Goal: Check status: Check status

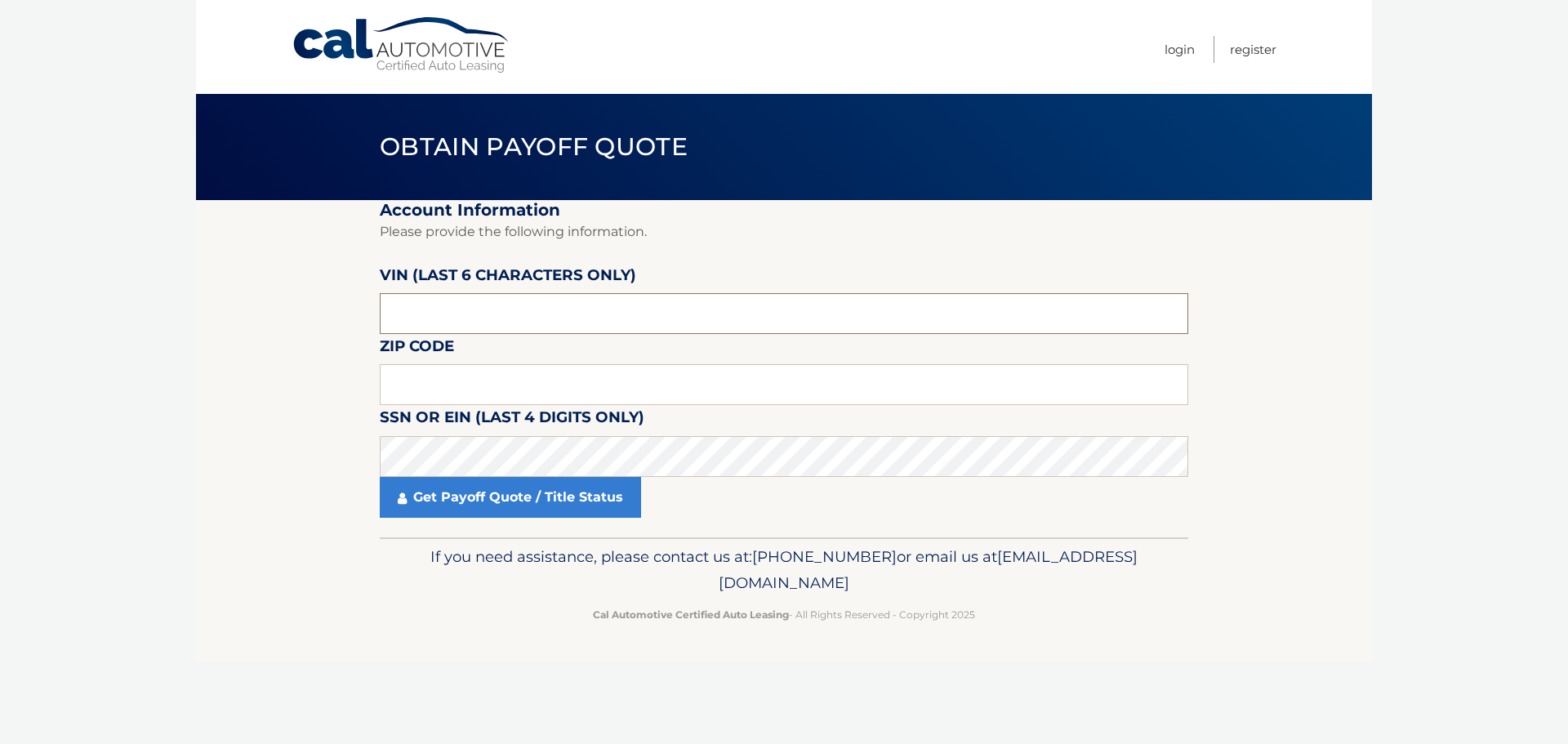
click at [581, 321] on input "text" at bounding box center [784, 313] width 808 height 41
click at [596, 327] on input "text" at bounding box center [784, 313] width 808 height 41
type input "519713"
click at [474, 377] on input "text" at bounding box center [784, 385] width 808 height 41
type input "01543"
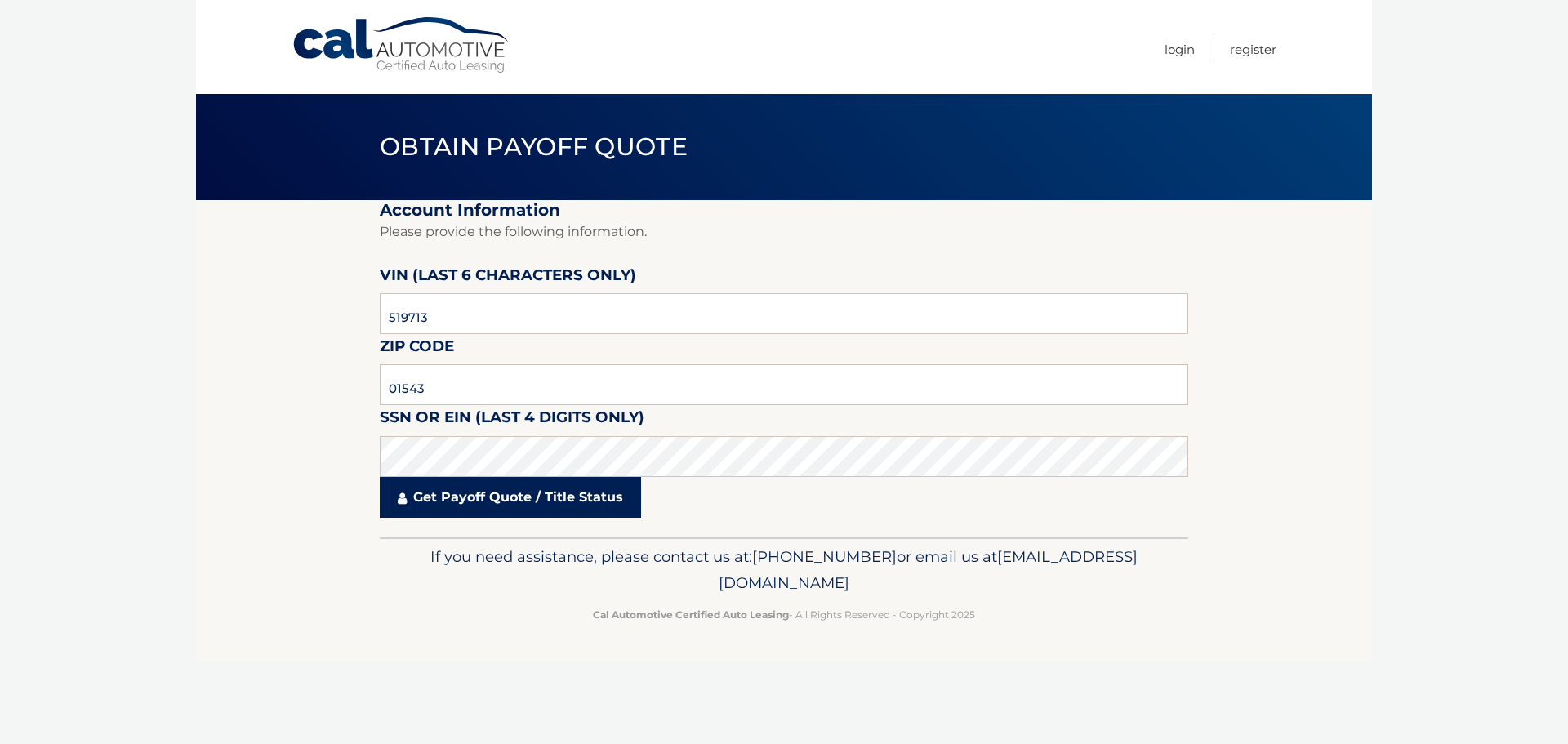
click at [555, 489] on link "Get Payoff Quote / Title Status" at bounding box center [509, 497] width 261 height 41
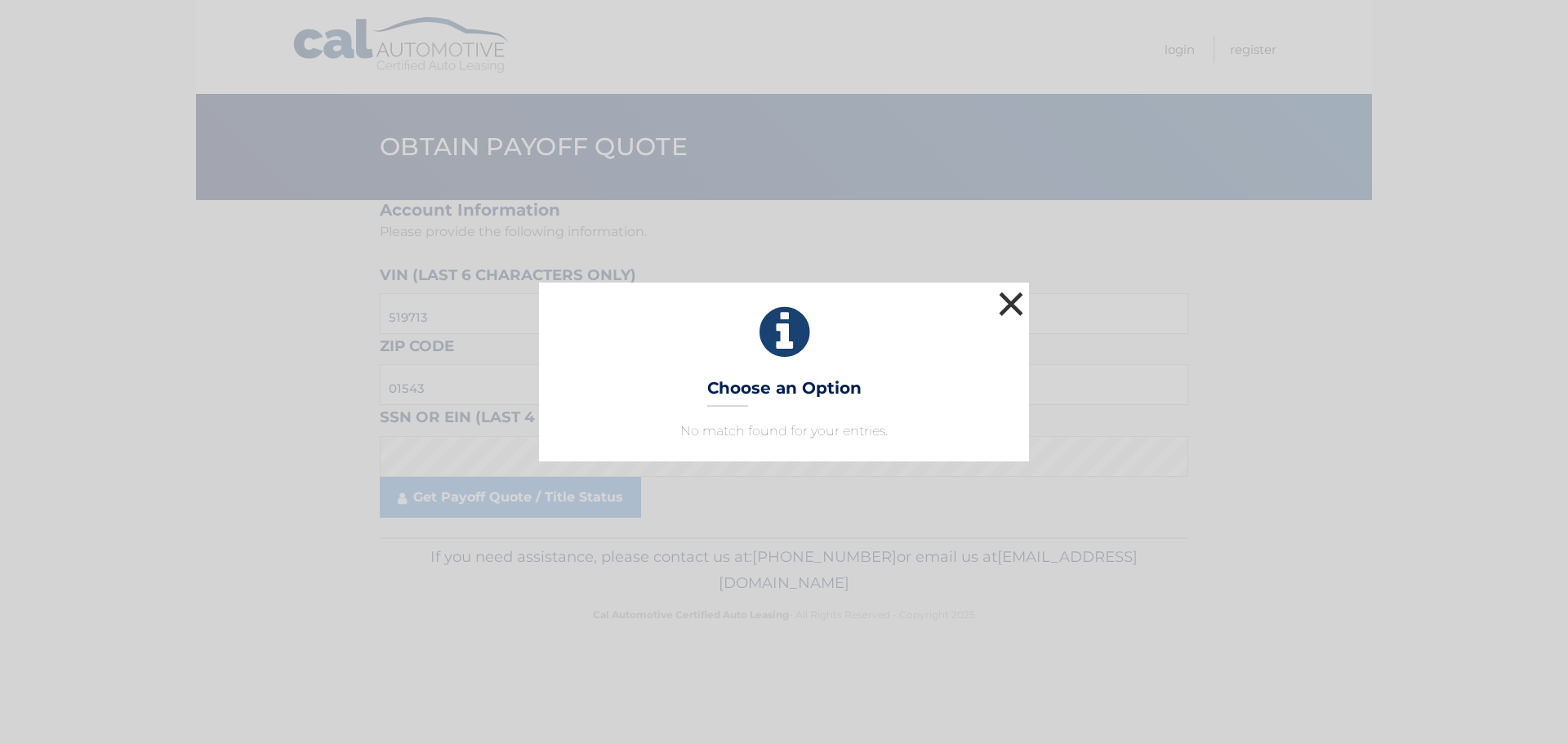
click at [1020, 292] on button "×" at bounding box center [1011, 303] width 33 height 33
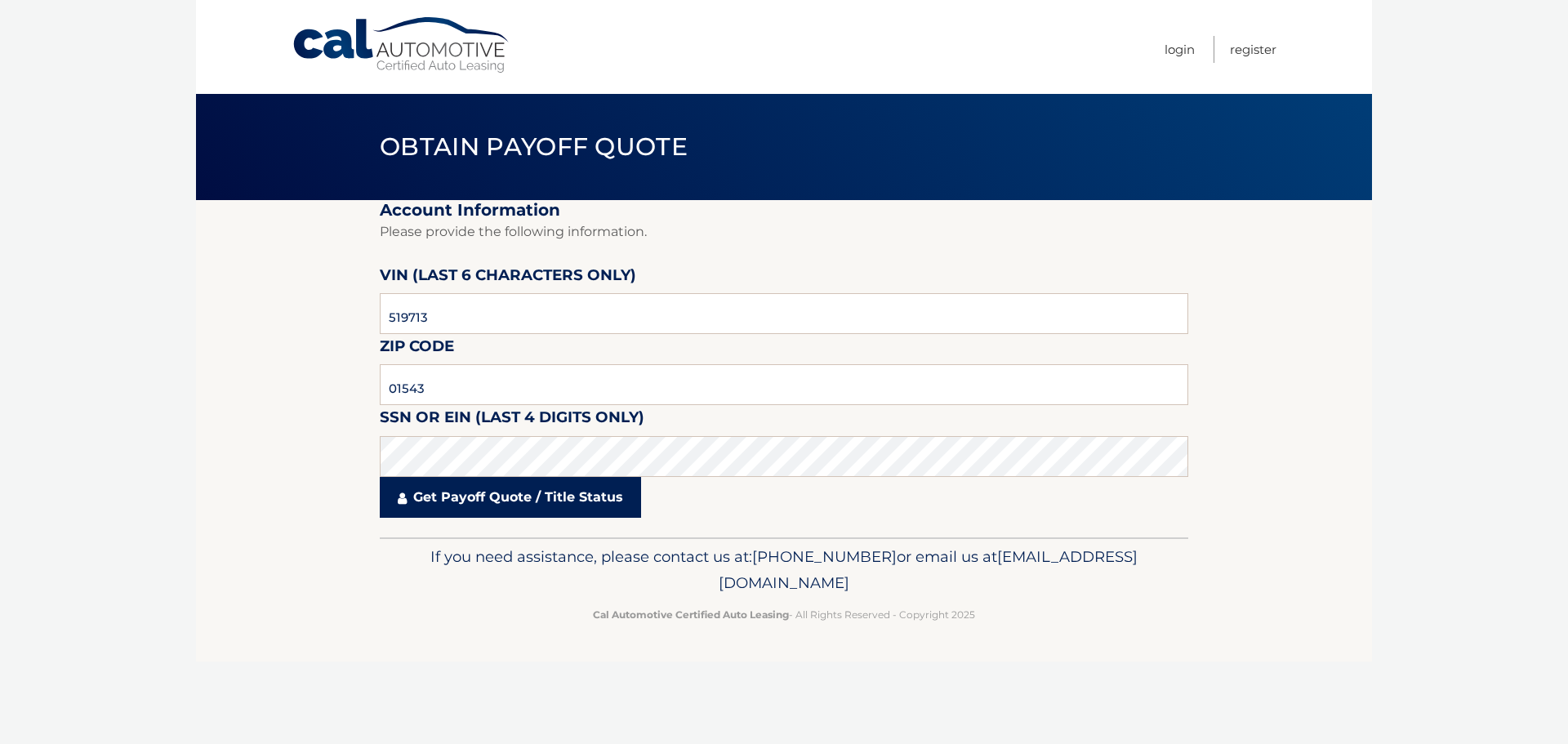
click at [512, 503] on link "Get Payoff Quote / Title Status" at bounding box center [509, 497] width 261 height 41
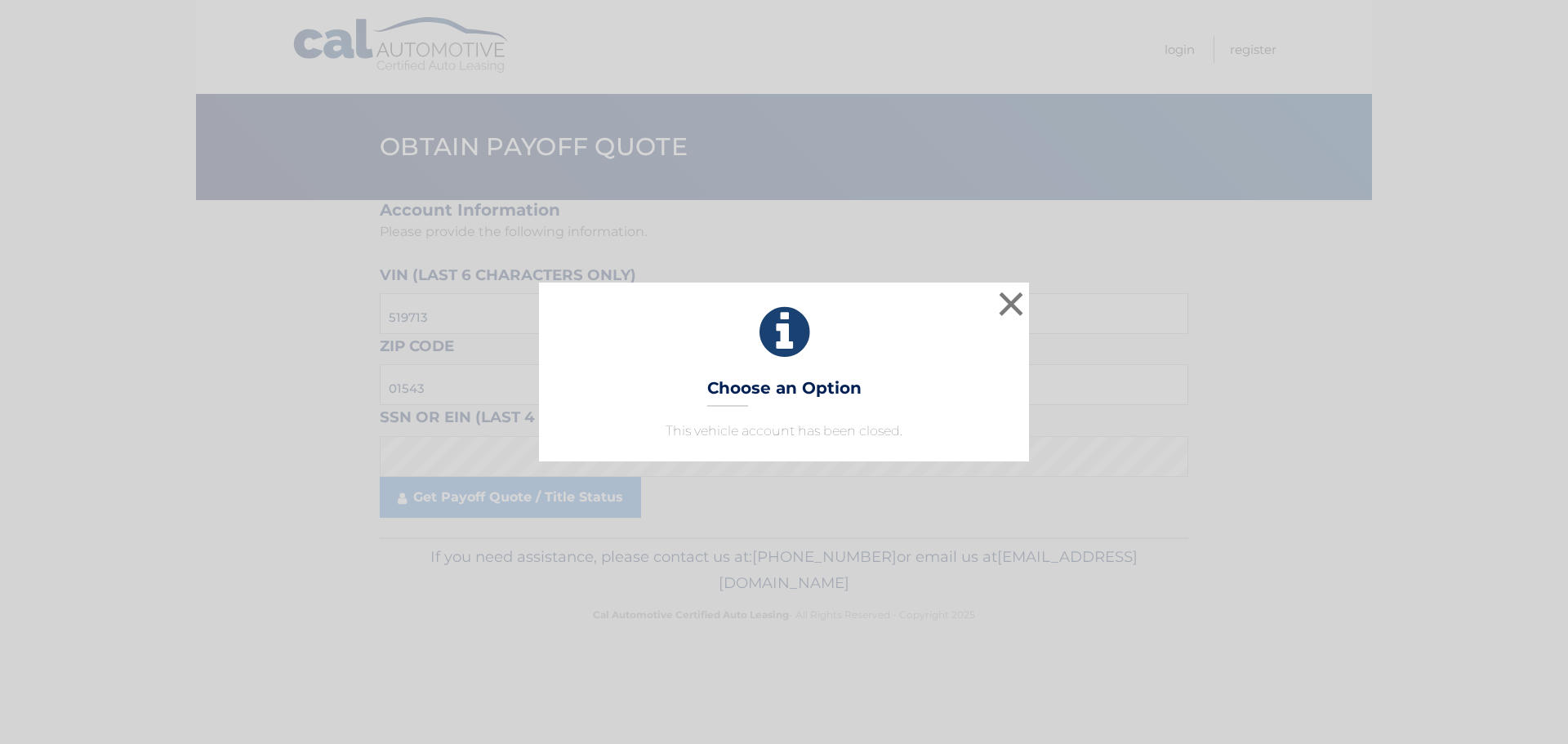
click at [917, 430] on p "This vehicle account has been closed." at bounding box center [784, 431] width 449 height 19
click at [1019, 301] on button "×" at bounding box center [1011, 303] width 33 height 33
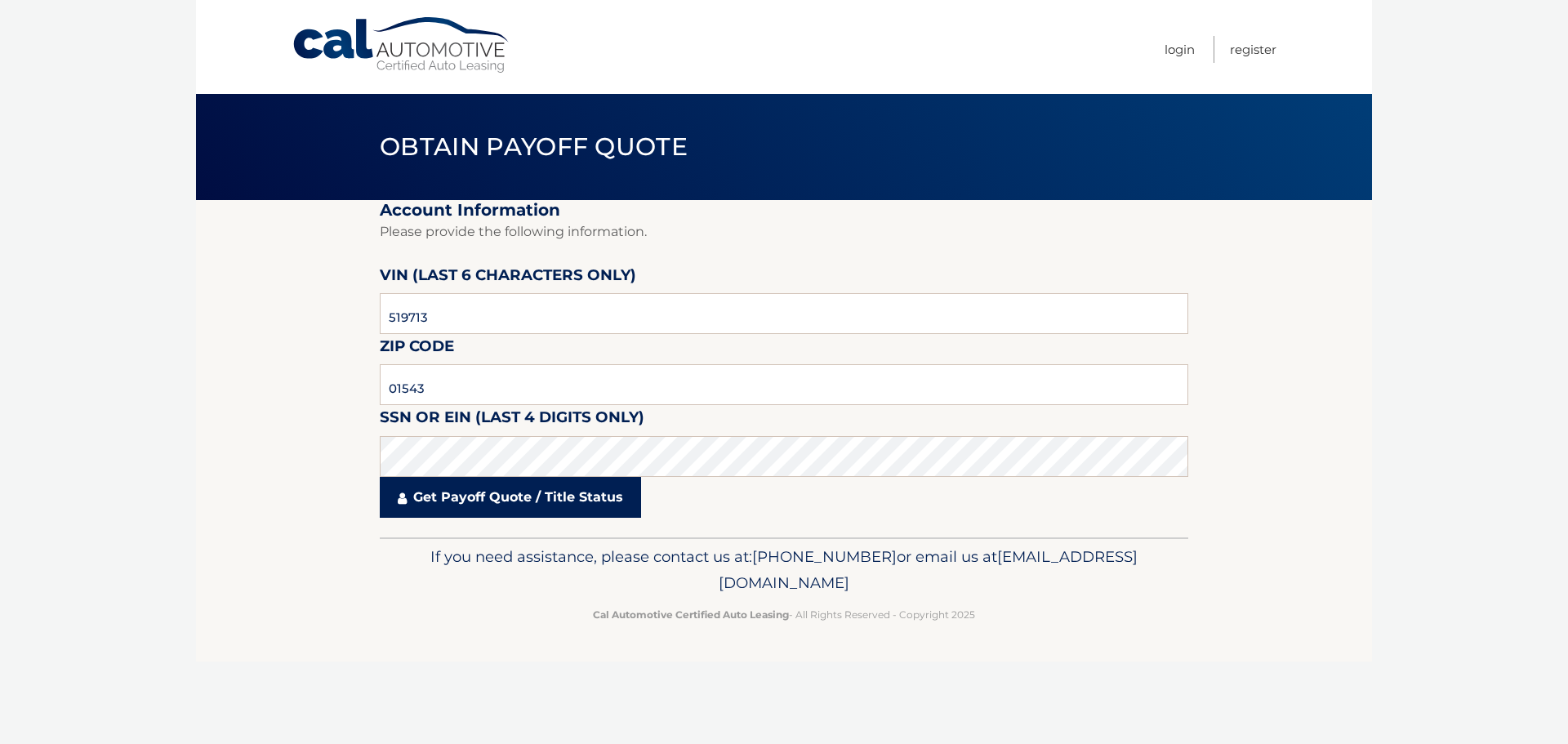
click at [570, 495] on link "Get Payoff Quote / Title Status" at bounding box center [509, 497] width 261 height 41
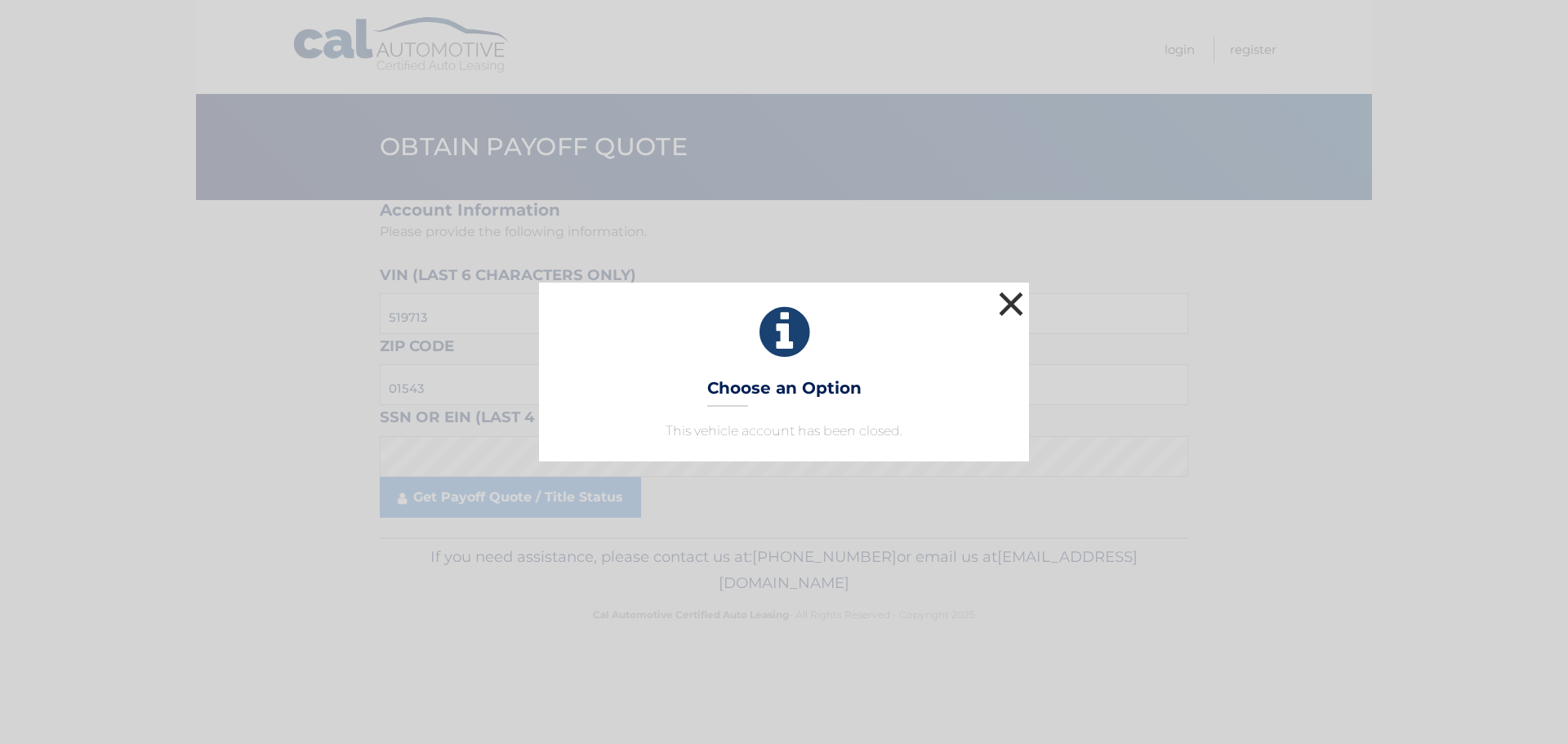
click at [1020, 303] on button "×" at bounding box center [1011, 303] width 33 height 33
